Goal: Task Accomplishment & Management: Use online tool/utility

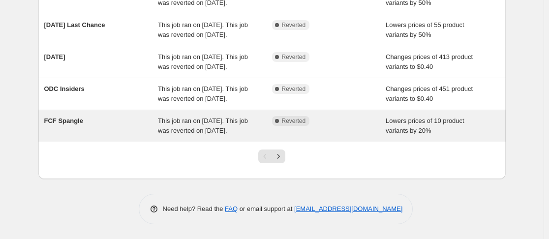
scroll to position [366, 0]
click at [209, 119] on span "This job ran on [DATE]. This job was reverted on [DATE]." at bounding box center [203, 125] width 90 height 17
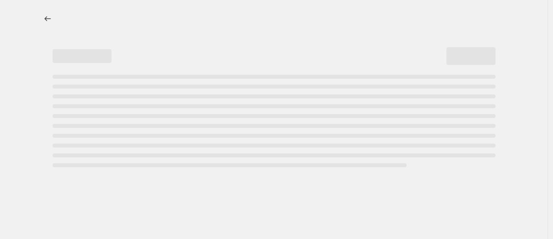
select select "percentage"
select select "no_change"
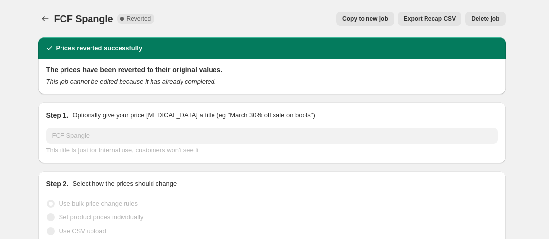
click at [384, 20] on span "Copy to new job" at bounding box center [365, 19] width 46 height 8
select select "percentage"
select select "no_change"
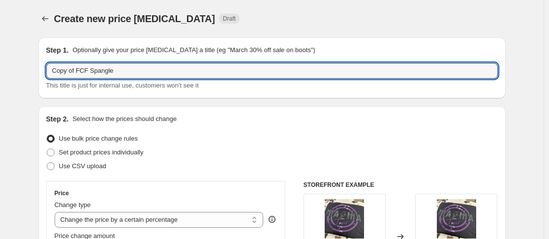
drag, startPoint x: 80, startPoint y: 71, endPoint x: 15, endPoint y: 81, distance: 65.1
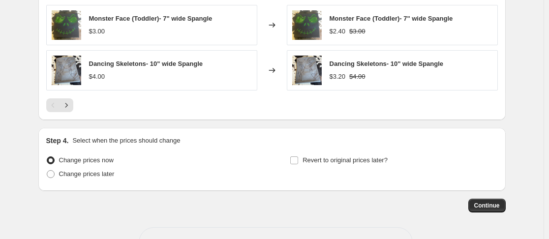
scroll to position [774, 0]
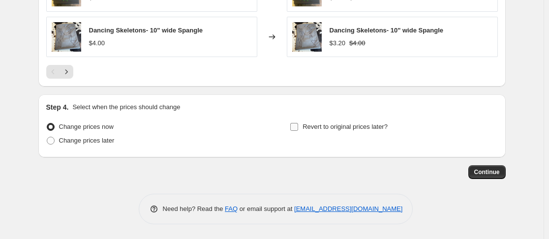
type input "FCF Spangle"
click at [298, 128] on input "Revert to original prices later?" at bounding box center [294, 127] width 8 height 8
checkbox input "true"
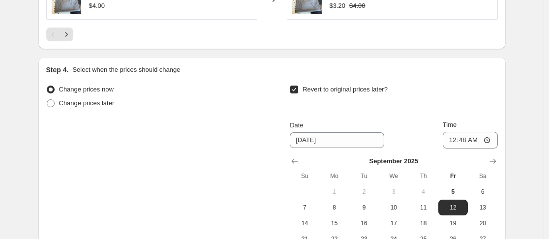
scroll to position [921, 0]
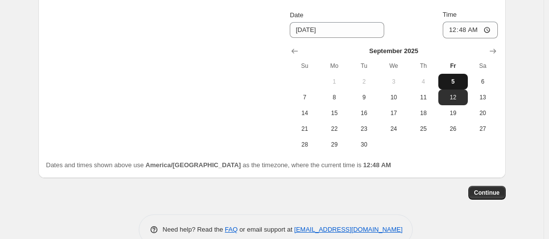
click at [452, 82] on span "5" at bounding box center [453, 82] width 22 height 8
type input "[DATE]"
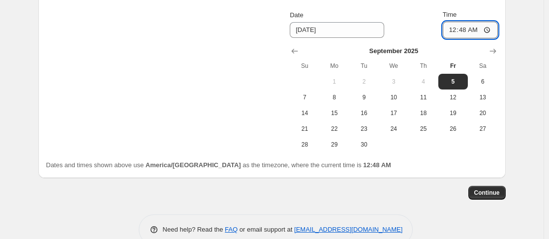
click at [450, 28] on input "00:48" at bounding box center [469, 30] width 55 height 17
type input "23:59"
click at [502, 197] on button "Continue" at bounding box center [486, 193] width 37 height 14
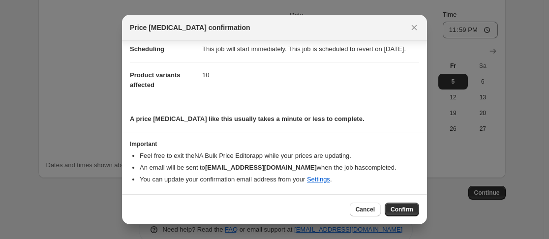
scroll to position [94, 0]
click at [413, 207] on button "Confirm" at bounding box center [401, 210] width 34 height 14
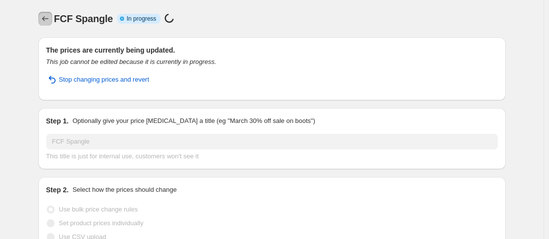
click at [45, 17] on icon "Price change jobs" at bounding box center [45, 19] width 10 height 10
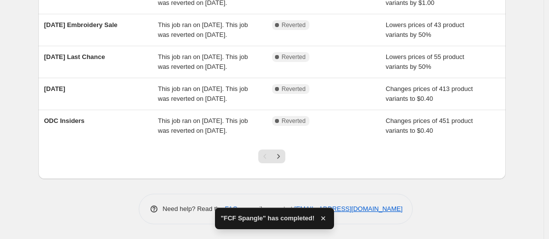
scroll to position [366, 0]
click at [279, 158] on icon "Next" at bounding box center [278, 156] width 10 height 10
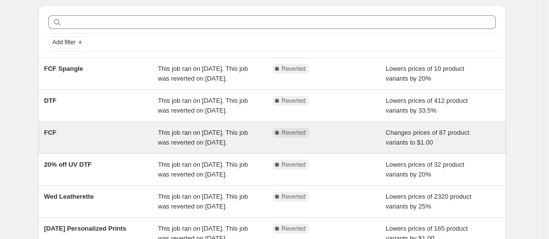
scroll to position [49, 0]
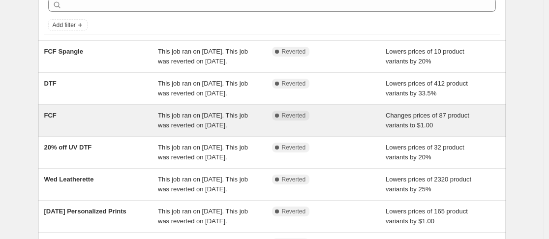
click at [113, 130] on div "FCF" at bounding box center [101, 121] width 114 height 20
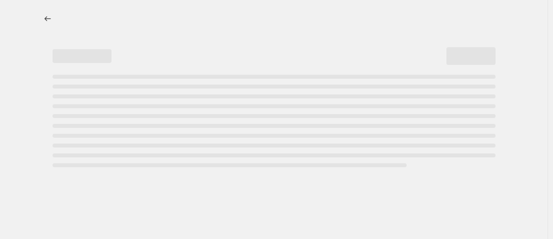
select select "no_change"
select select "collection"
select select "product_status"
select select "collection"
select select "not_equal"
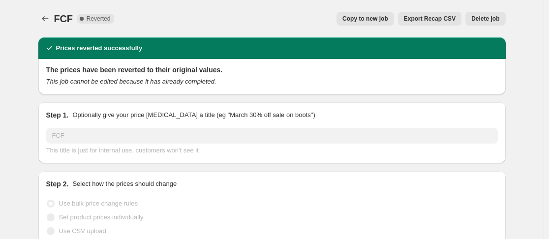
click at [377, 13] on button "Copy to new job" at bounding box center [365, 19] width 58 height 14
select select "no_change"
select select "collection"
select select "product_status"
select select "collection"
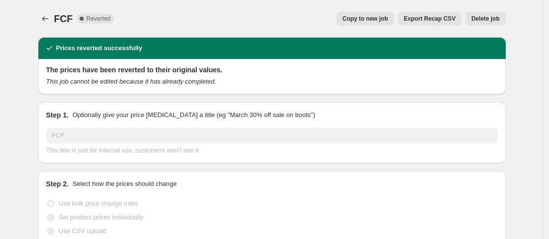
select select "not_equal"
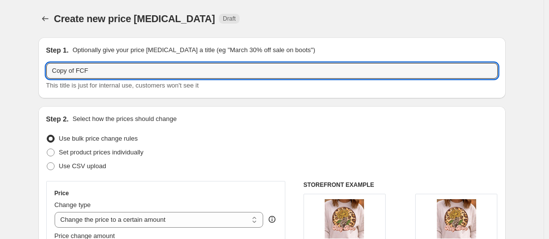
drag, startPoint x: 79, startPoint y: 71, endPoint x: 32, endPoint y: 71, distance: 46.2
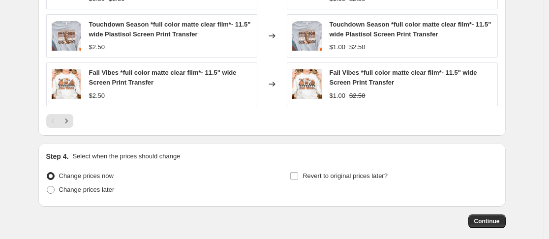
scroll to position [832, 0]
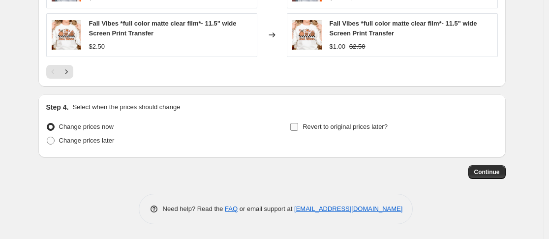
type input "FCF"
click at [297, 128] on input "Revert to original prices later?" at bounding box center [294, 127] width 8 height 8
checkbox input "true"
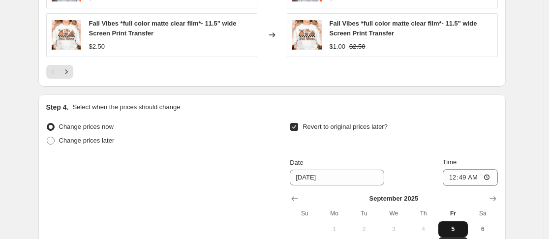
click at [463, 228] on span "5" at bounding box center [453, 229] width 22 height 8
type input "[DATE]"
click at [449, 182] on input "00:49" at bounding box center [469, 177] width 55 height 17
type input "23:59"
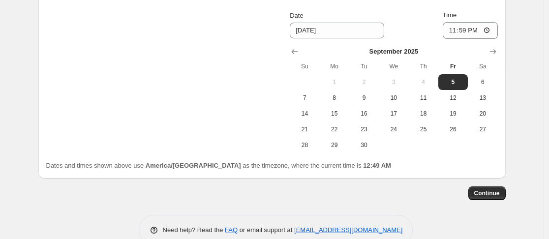
scroll to position [979, 0]
click at [503, 192] on button "Continue" at bounding box center [486, 193] width 37 height 14
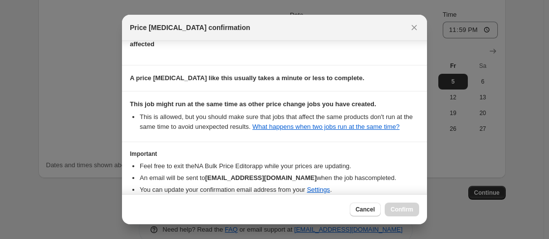
scroll to position [195, 0]
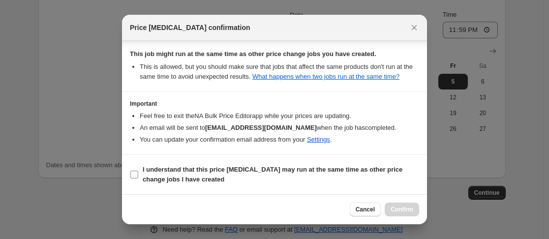
click at [136, 171] on input "I understand that this price [MEDICAL_DATA] may run at the same time as other p…" at bounding box center [134, 175] width 8 height 8
checkbox input "true"
click at [404, 206] on span "Confirm" at bounding box center [401, 209] width 23 height 8
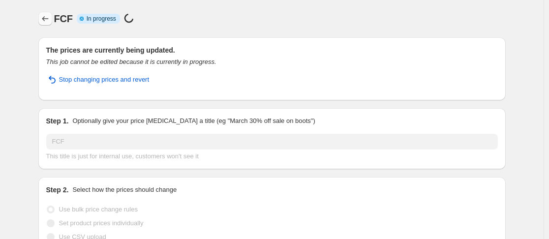
click at [47, 20] on icon "Price change jobs" at bounding box center [45, 19] width 10 height 10
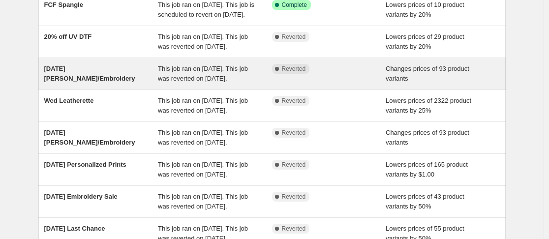
scroll to position [344, 0]
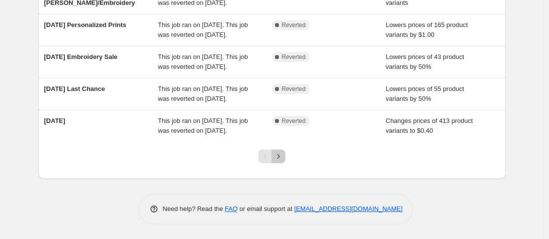
click at [283, 161] on icon "Next" at bounding box center [278, 156] width 10 height 10
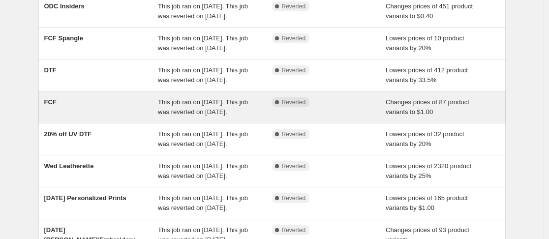
scroll to position [98, 0]
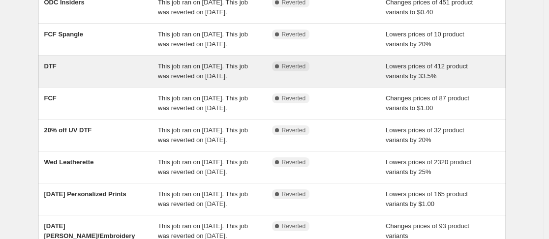
click at [140, 81] on div "DTF" at bounding box center [101, 71] width 114 height 20
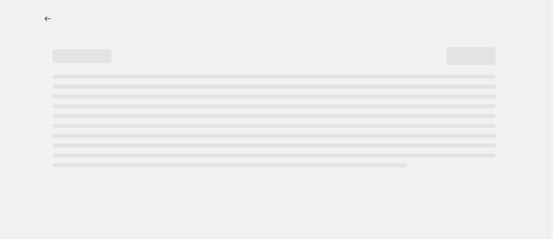
select select "percentage"
select select "no_change"
select select "collection"
select select "product_status"
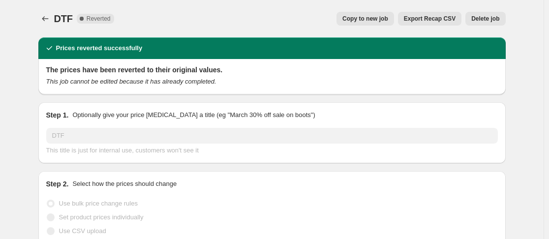
click at [382, 20] on span "Copy to new job" at bounding box center [365, 19] width 46 height 8
select select "percentage"
select select "no_change"
select select "collection"
select select "product_status"
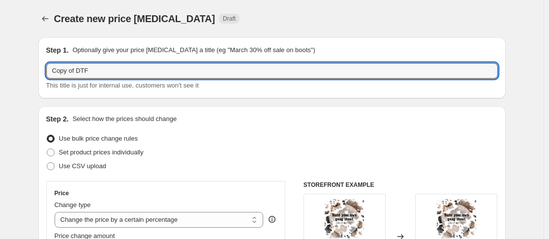
drag, startPoint x: 78, startPoint y: 74, endPoint x: -5, endPoint y: 73, distance: 83.1
click at [0, 73] on html "Home Settings Plans Skip to content Create new price [MEDICAL_DATA]. This page …" at bounding box center [274, 119] width 549 height 239
type input "DTF"
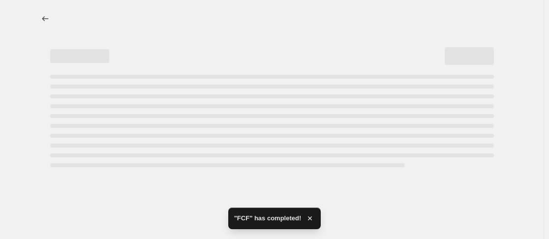
select select "percentage"
select select "no_change"
select select "collection"
select select "product_status"
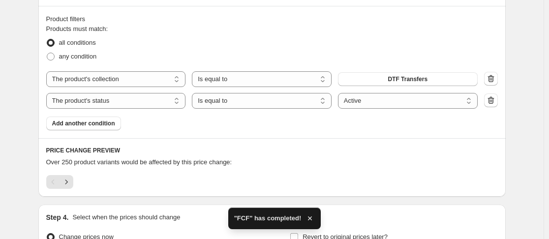
scroll to position [541, 0]
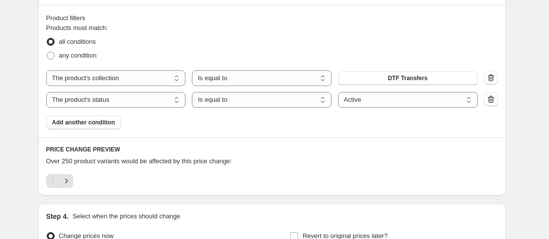
click at [492, 102] on icon "button" at bounding box center [491, 99] width 10 height 10
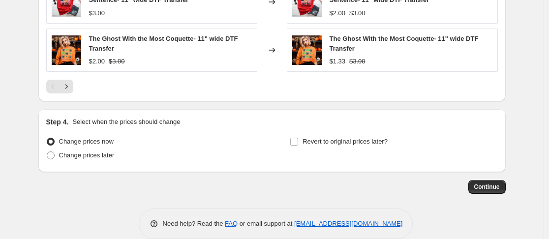
scroll to position [864, 0]
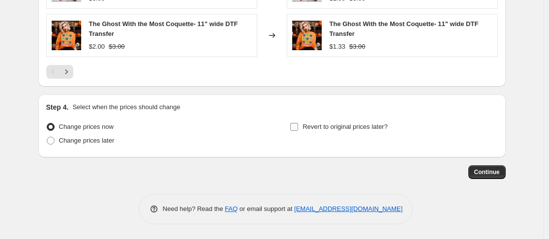
click at [298, 128] on input "Revert to original prices later?" at bounding box center [294, 127] width 8 height 8
checkbox input "true"
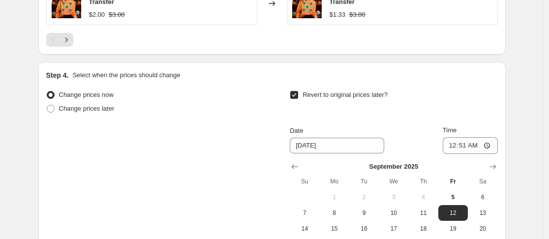
scroll to position [913, 0]
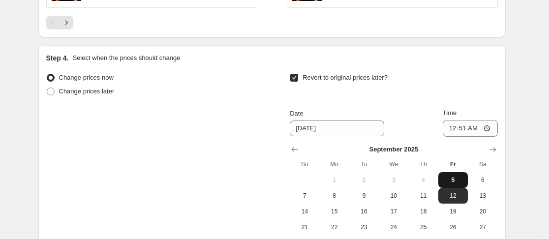
click at [452, 177] on span "5" at bounding box center [453, 180] width 22 height 8
type input "[DATE]"
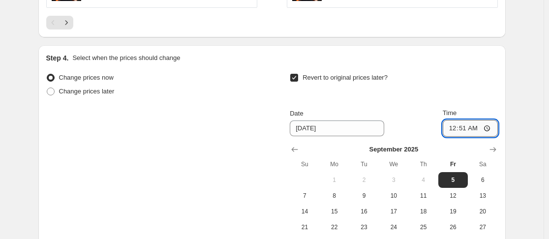
click at [449, 132] on input "00:51" at bounding box center [469, 128] width 55 height 17
type input "23:59"
click at [442, 64] on div "Step 4. Select when the prices should change Change prices now Change prices la…" at bounding box center [271, 160] width 451 height 215
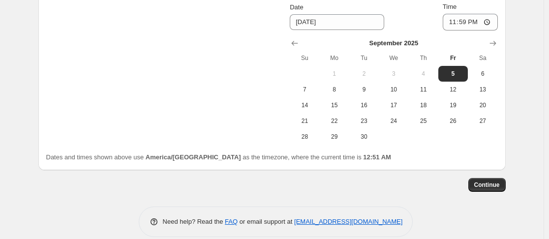
scroll to position [1032, 0]
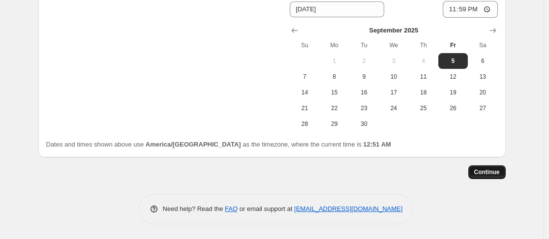
click at [490, 174] on span "Continue" at bounding box center [487, 172] width 26 height 8
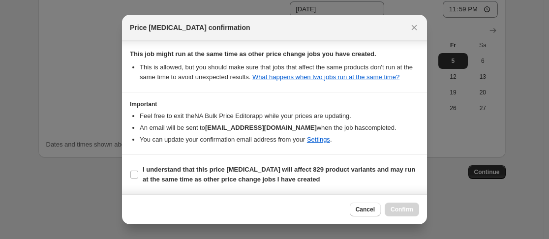
scroll to position [259, 0]
click at [135, 174] on input "I understand that this price [MEDICAL_DATA] will affect 829 product variants an…" at bounding box center [134, 175] width 8 height 8
checkbox input "true"
click at [406, 211] on span "Confirm" at bounding box center [401, 209] width 23 height 8
